Goal: Task Accomplishment & Management: Use online tool/utility

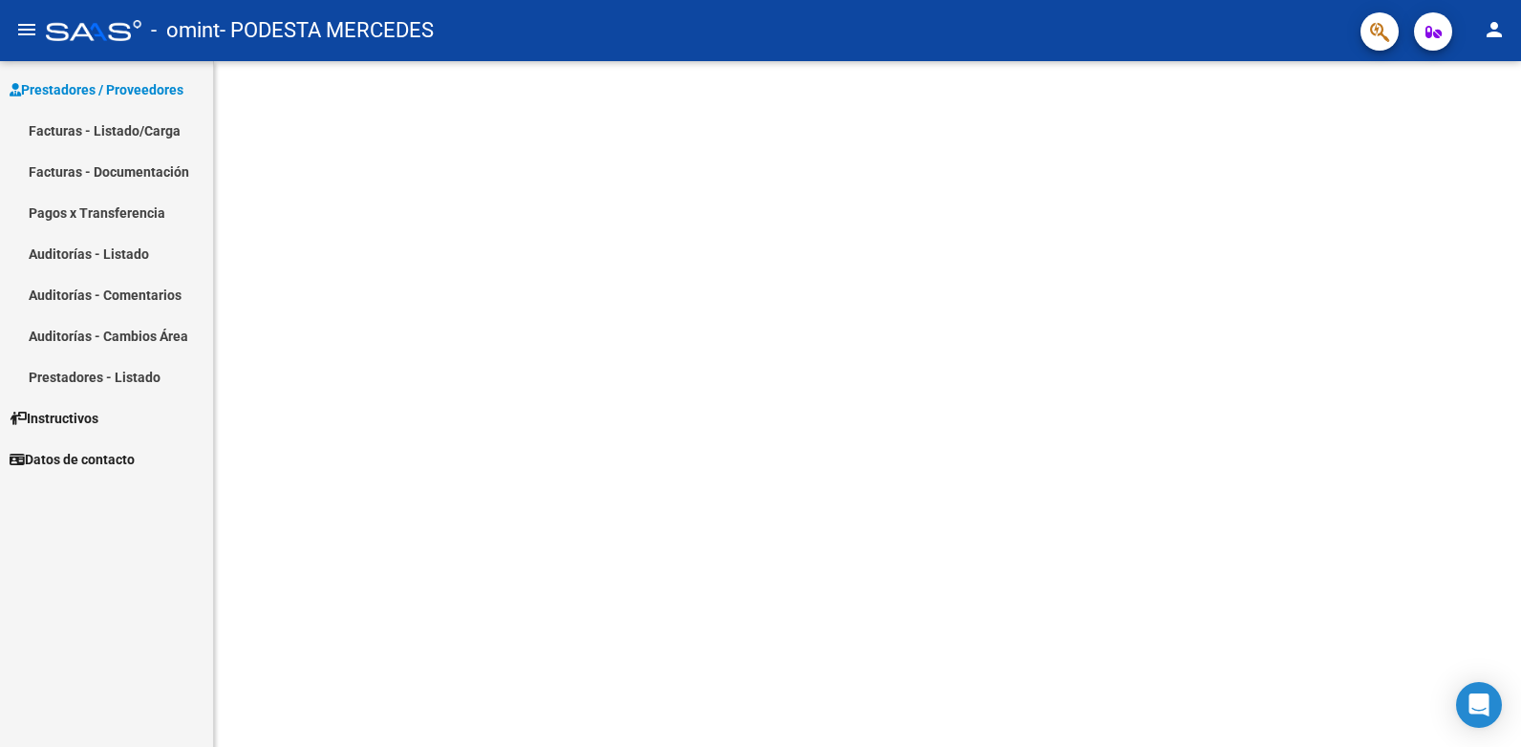
click at [93, 130] on link "Facturas - Listado/Carga" at bounding box center [106, 130] width 213 height 41
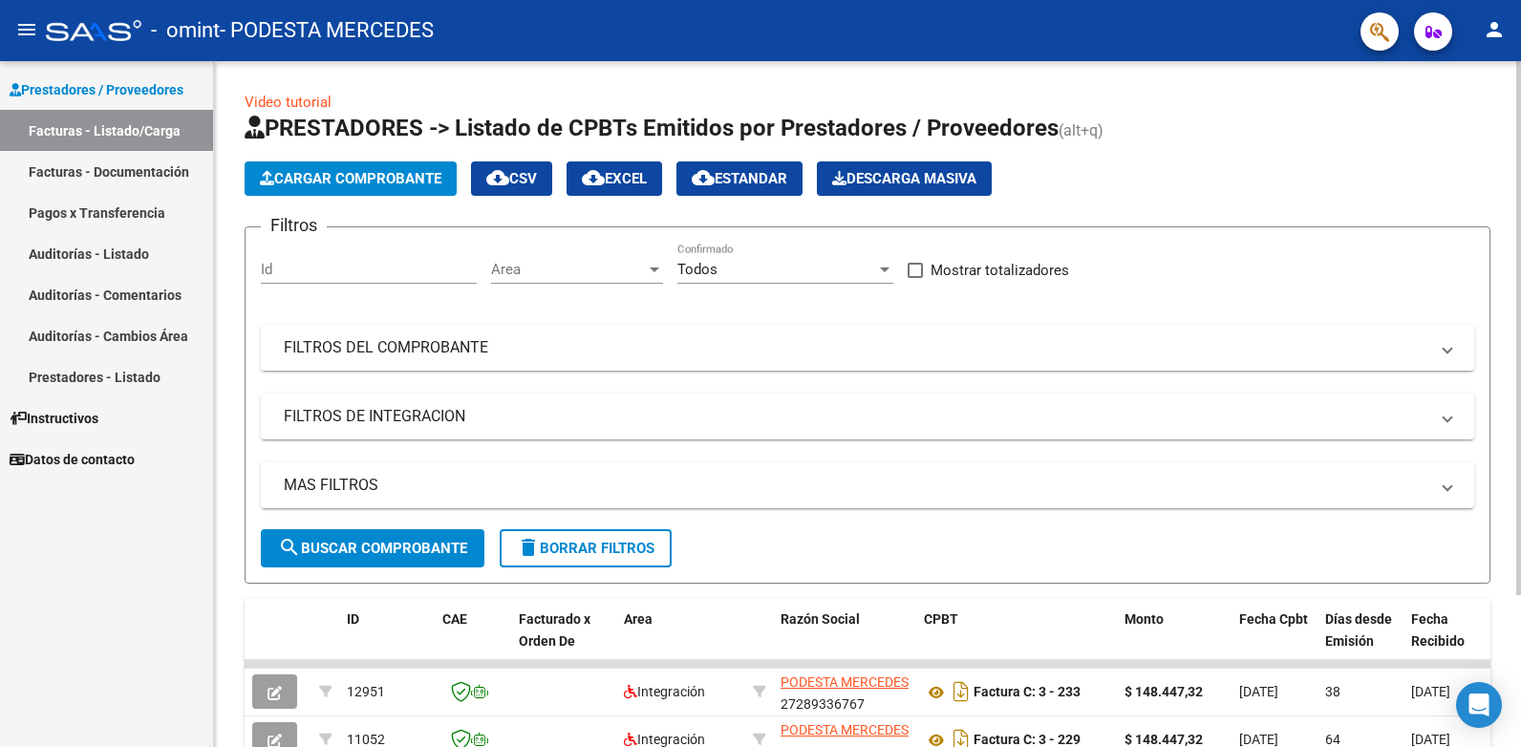
click at [352, 171] on span "Cargar Comprobante" at bounding box center [351, 178] width 182 height 17
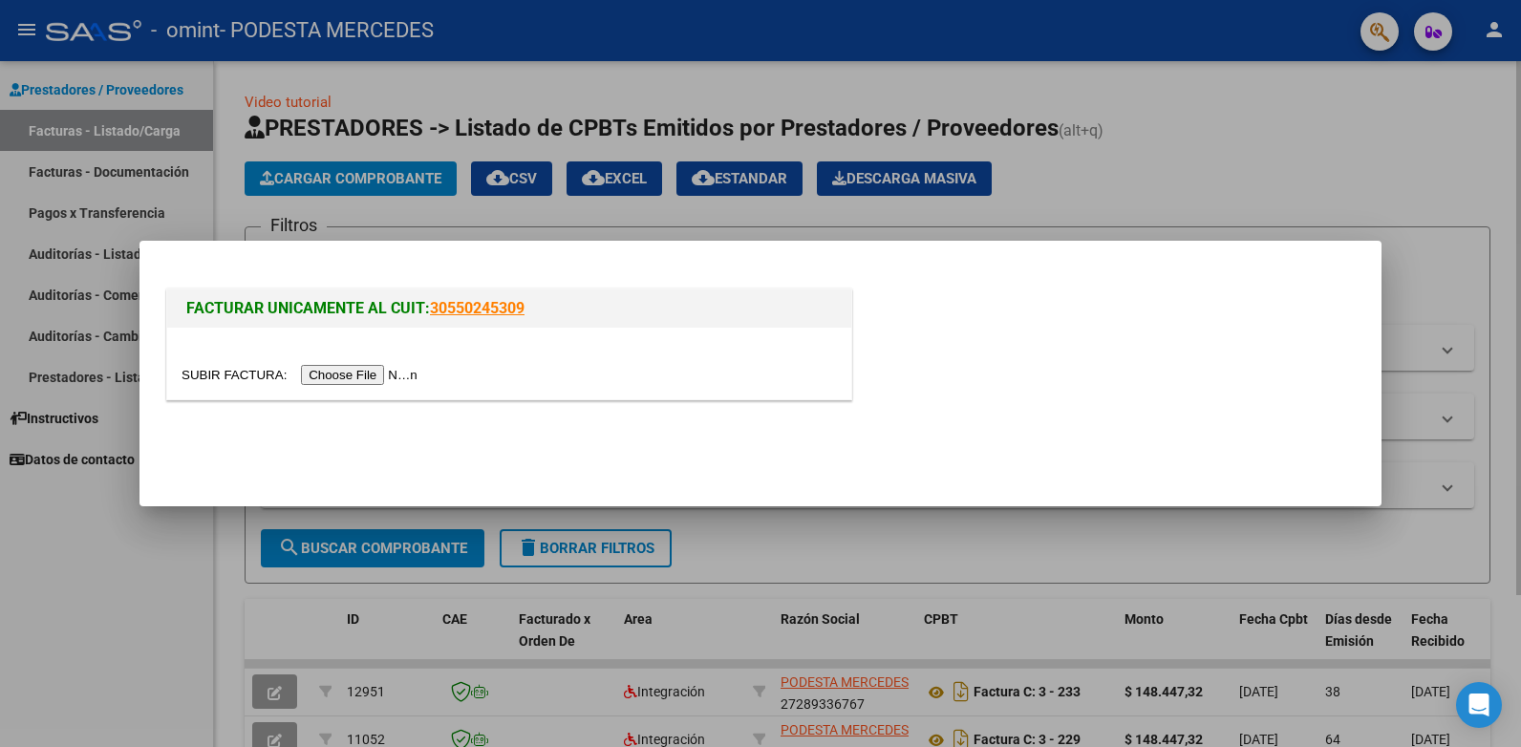
click at [1033, 118] on div at bounding box center [760, 373] width 1521 height 747
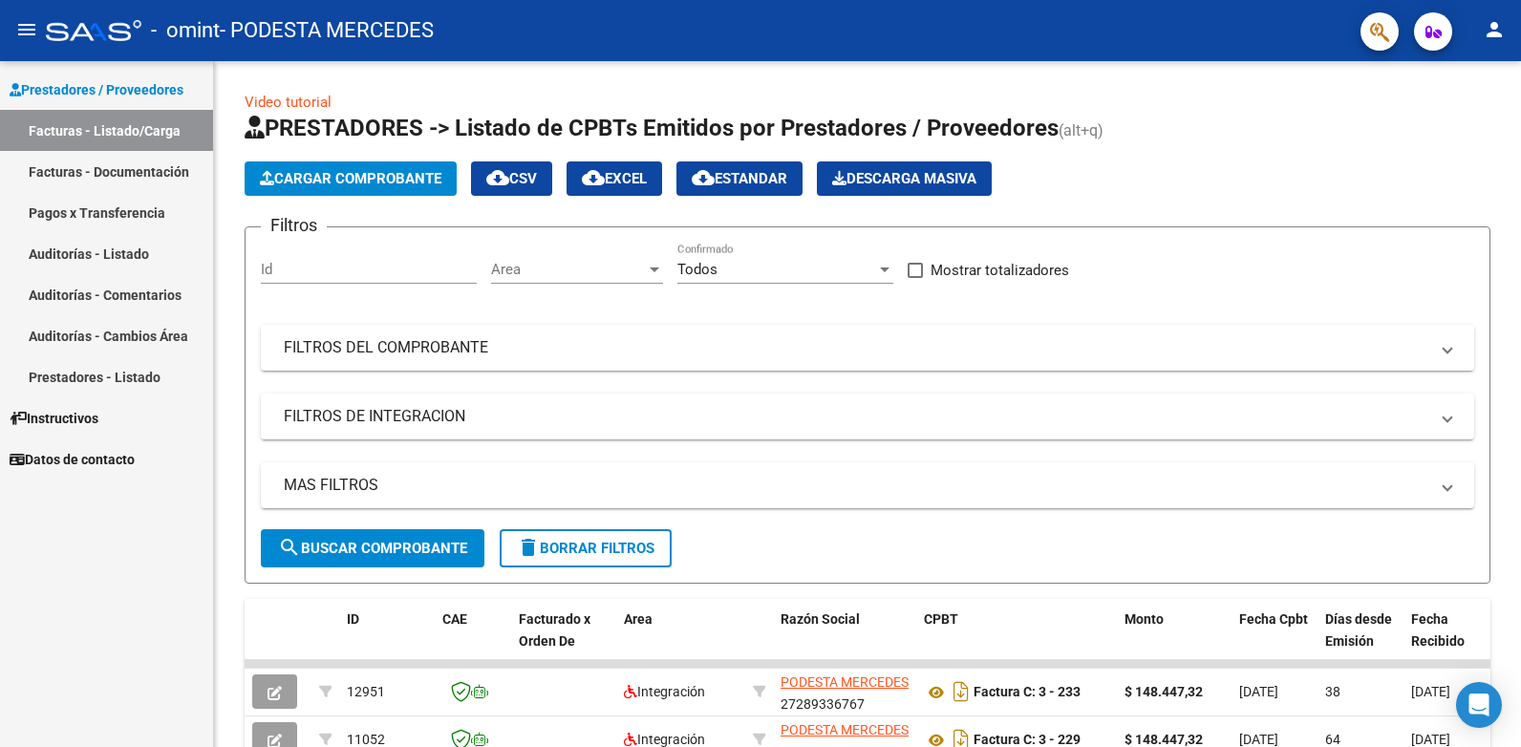
click at [1494, 24] on mat-icon "person" at bounding box center [1494, 29] width 23 height 23
click at [1449, 129] on button "exit_to_app Salir" at bounding box center [1455, 126] width 117 height 46
